Goal: Go to known website: Go to known website

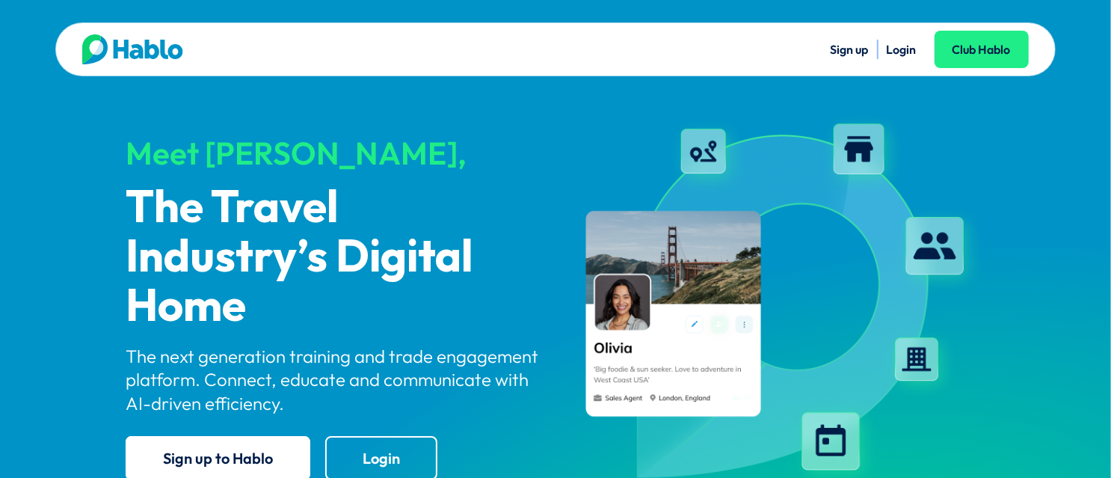
click at [905, 49] on link "Login" at bounding box center [902, 49] width 30 height 15
click at [897, 49] on link "Login" at bounding box center [902, 49] width 30 height 15
click at [900, 49] on link "Login" at bounding box center [902, 49] width 30 height 15
